Goal: Find specific page/section: Find specific page/section

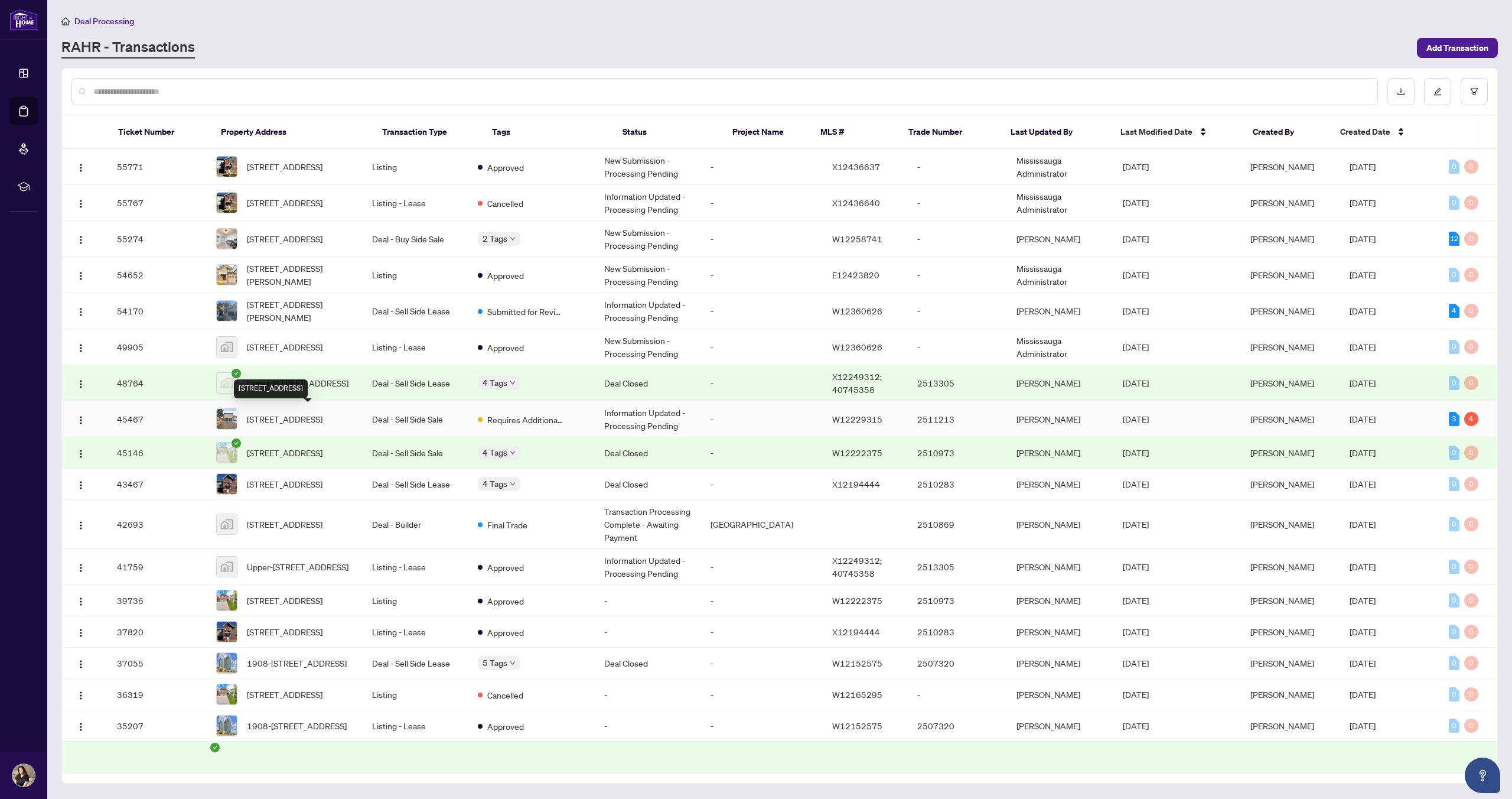
click at [298, 415] on span "[STREET_ADDRESS]" at bounding box center [284, 419] width 76 height 13
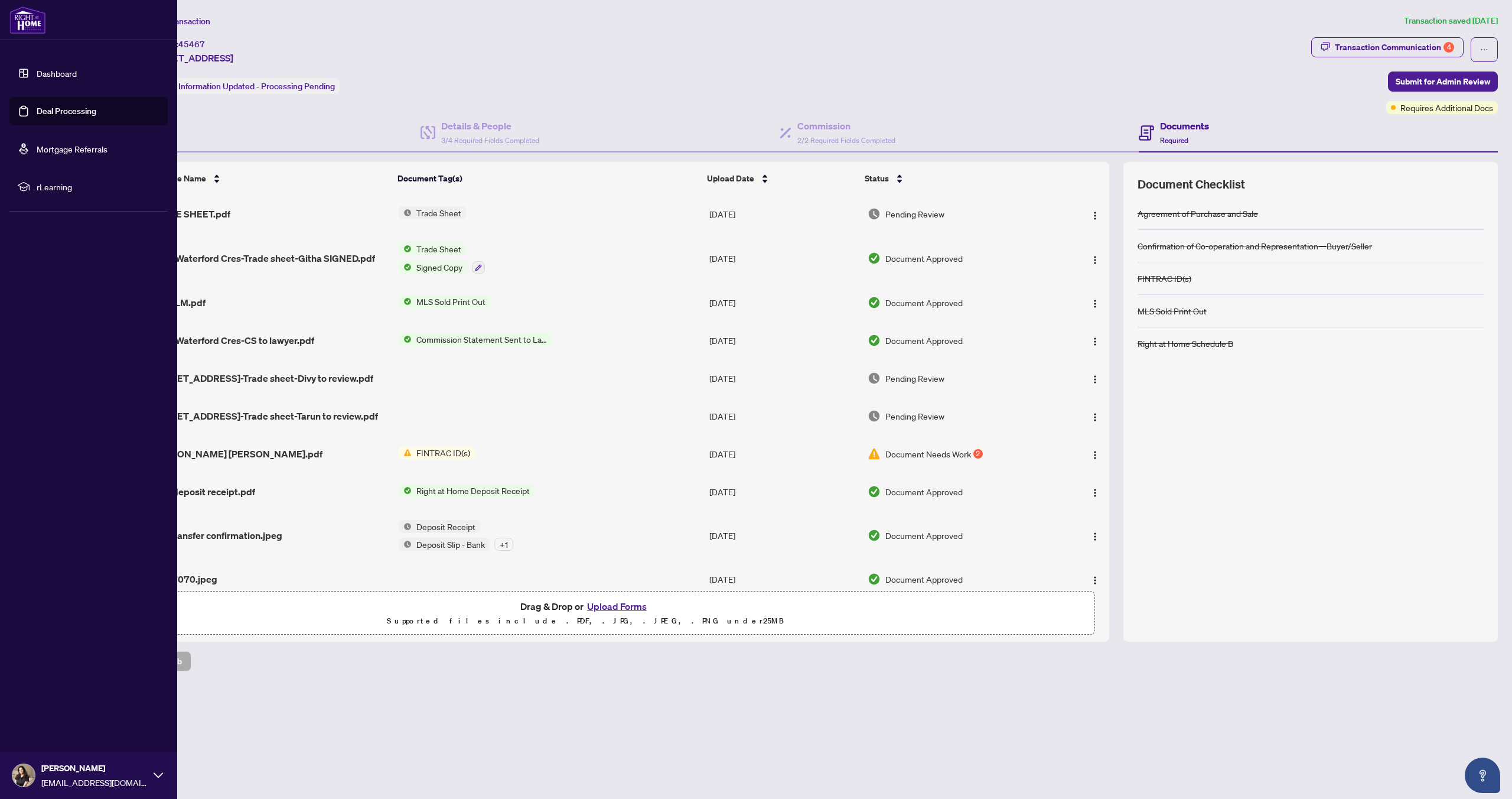
click at [63, 109] on link "Deal Processing" at bounding box center [67, 111] width 60 height 10
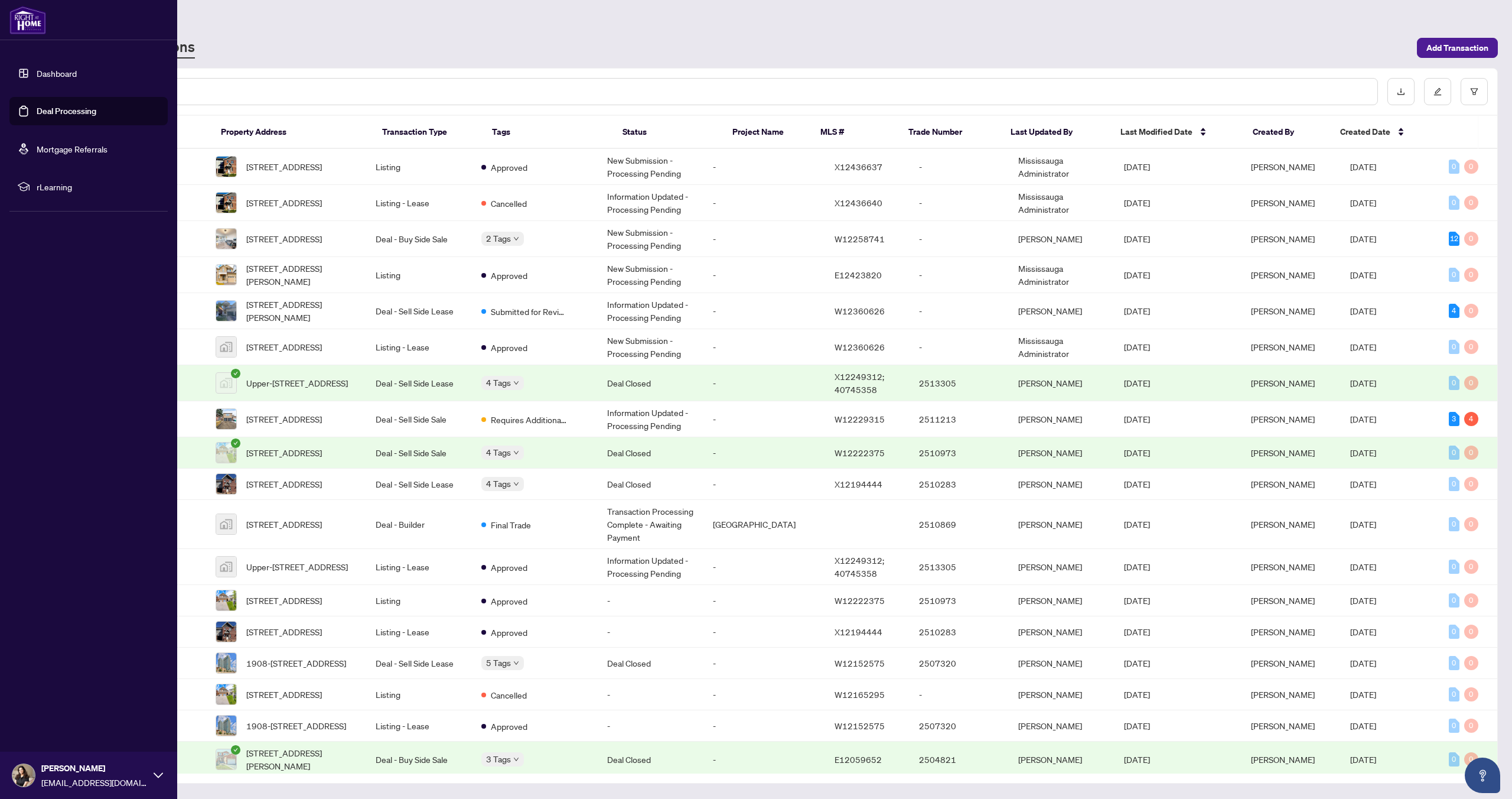
drag, startPoint x: 68, startPoint y: 115, endPoint x: 61, endPoint y: 115, distance: 7.0
click at [68, 115] on link "Deal Processing" at bounding box center [67, 111] width 60 height 10
click at [62, 114] on link "Deal Processing" at bounding box center [67, 111] width 60 height 10
